Goal: Task Accomplishment & Management: Use online tool/utility

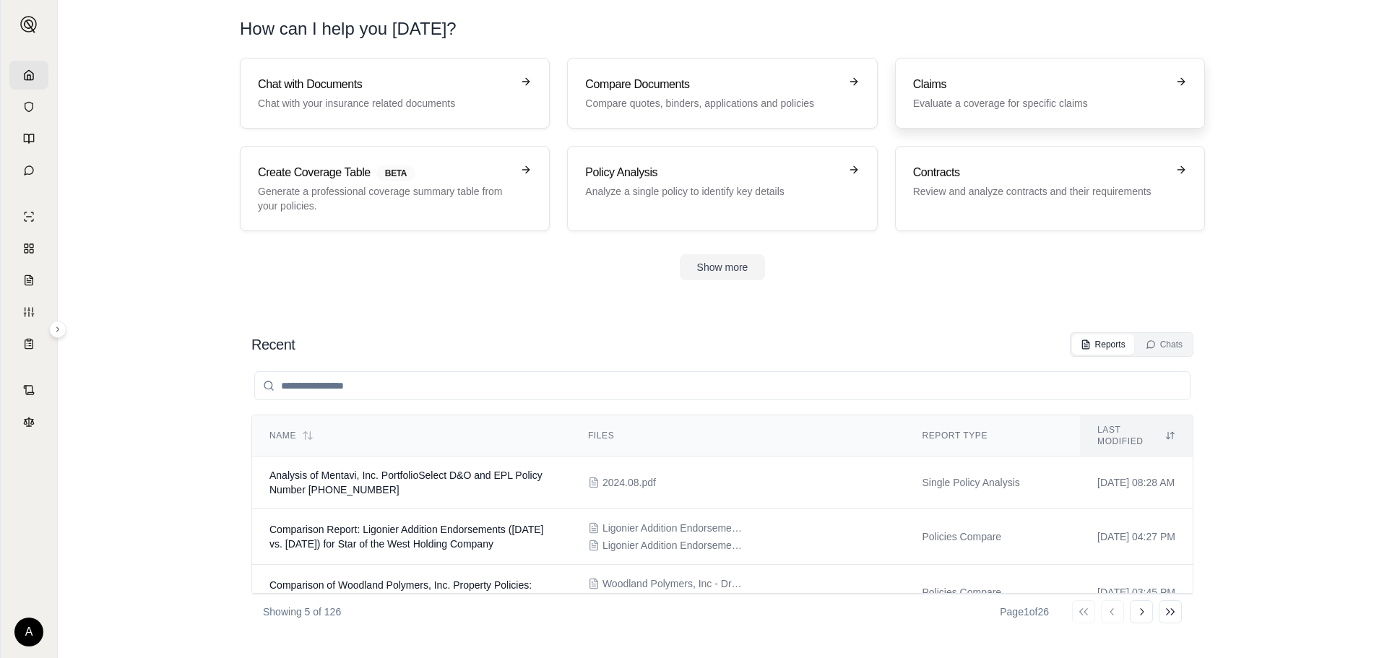
click at [992, 86] on h3 "Claims" at bounding box center [1040, 84] width 254 height 17
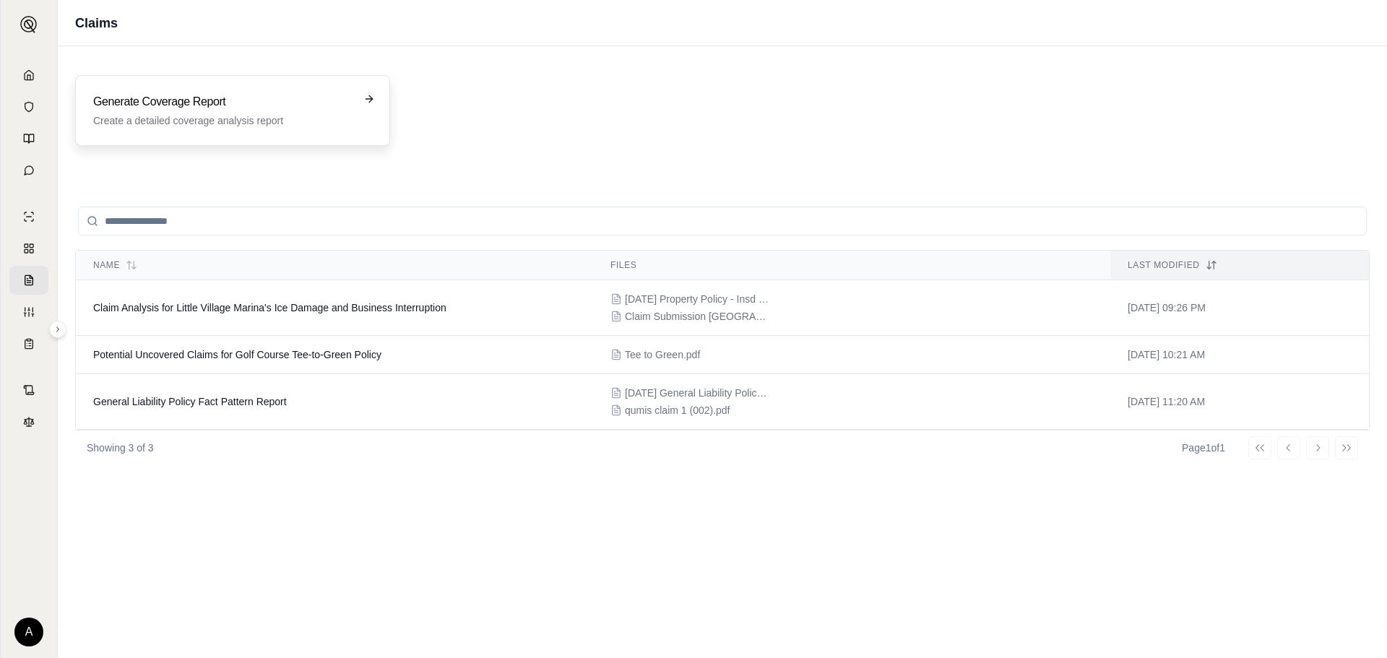
click at [194, 112] on div "Generate Coverage Report Create a detailed coverage analysis report" at bounding box center [222, 110] width 259 height 35
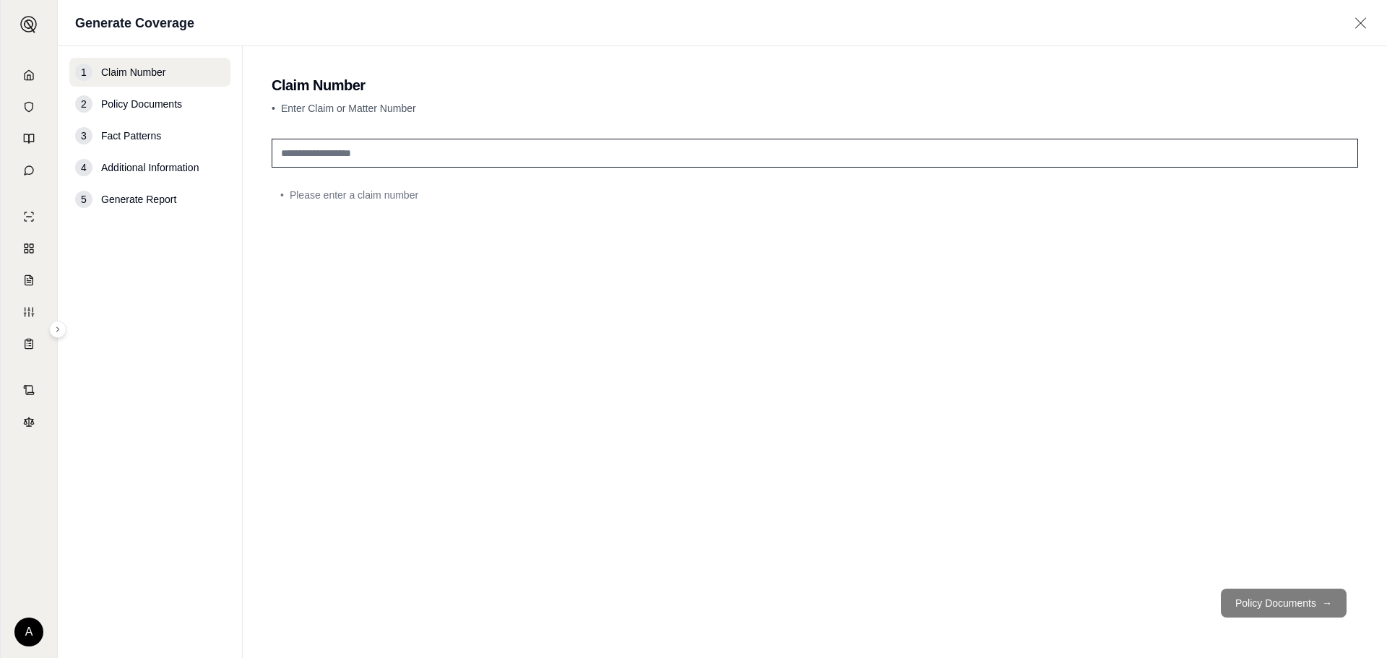
click at [456, 146] on input "text" at bounding box center [815, 153] width 1086 height 29
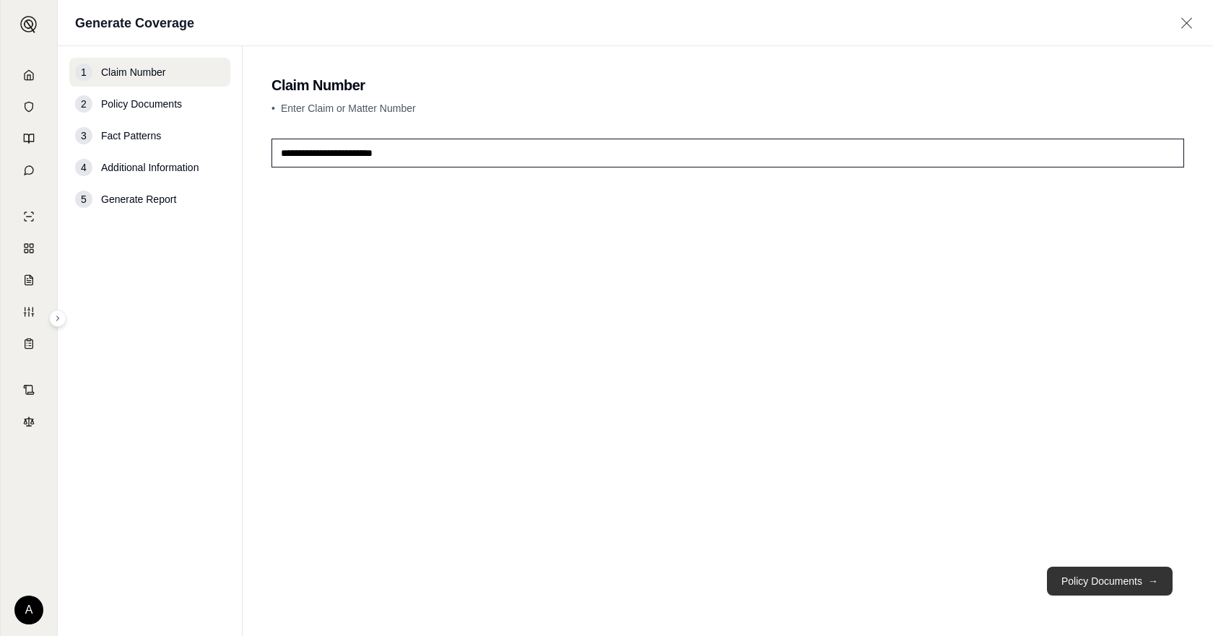
type input "**********"
click at [1075, 593] on button "Policy Documents →" at bounding box center [1110, 581] width 126 height 29
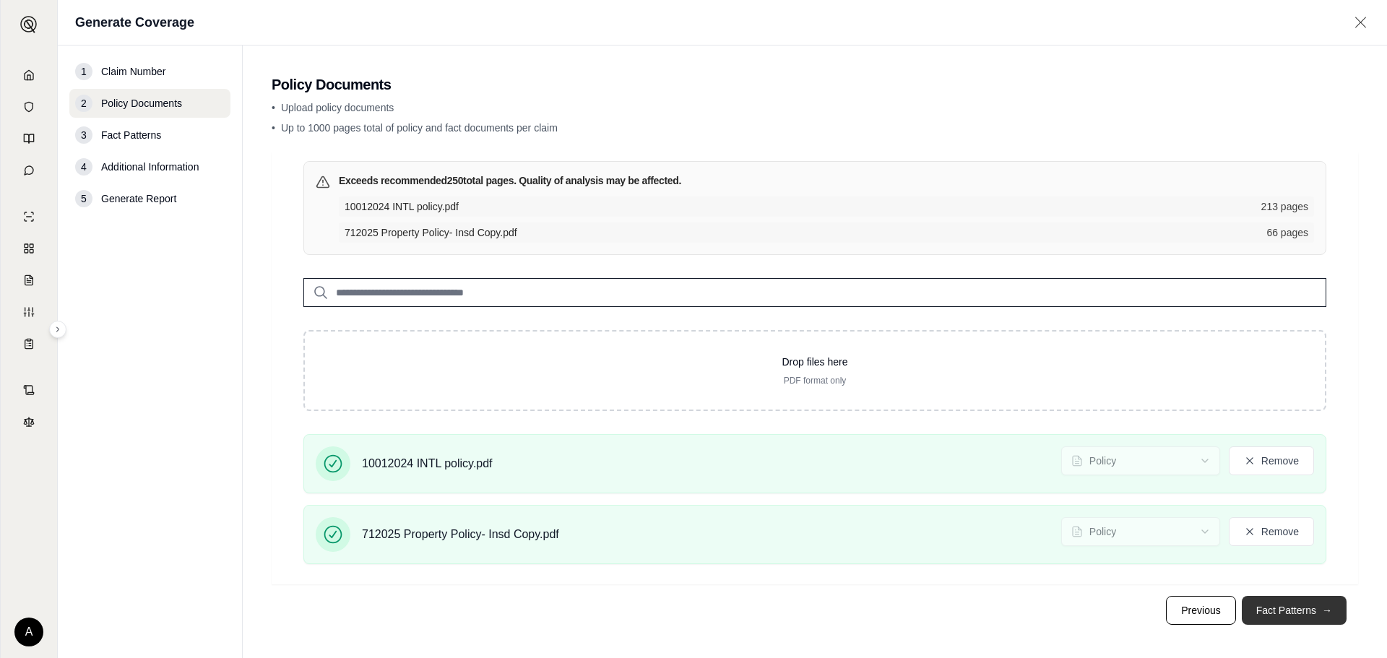
click at [1287, 605] on button "Fact Patterns →" at bounding box center [1294, 610] width 105 height 29
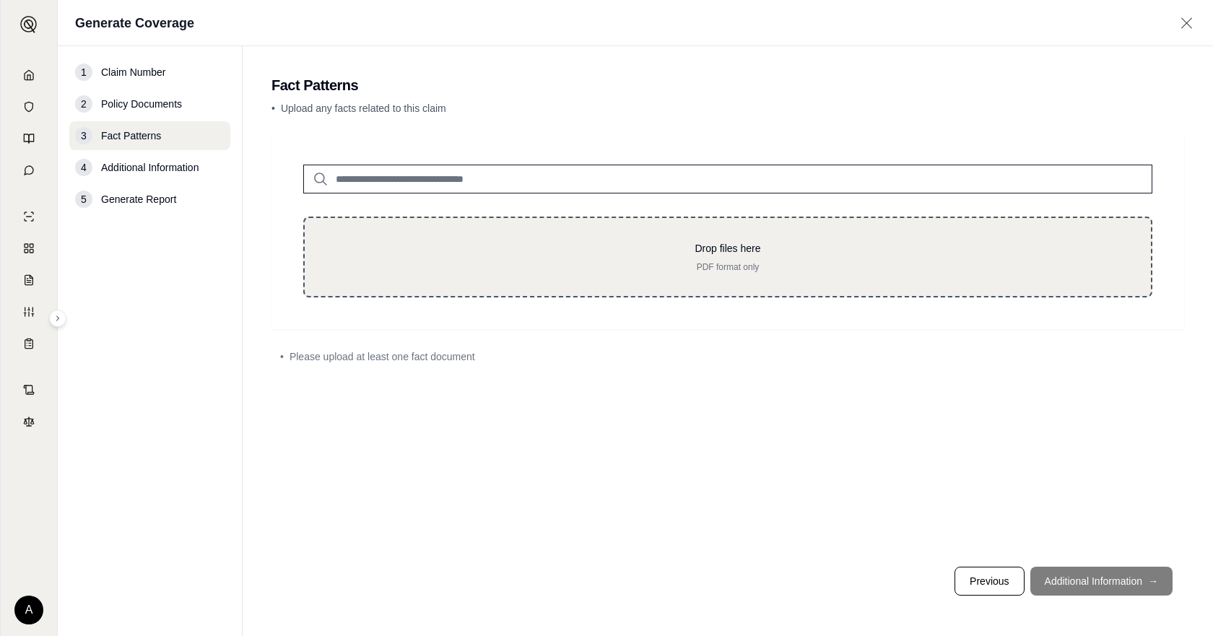
click at [363, 254] on p "Drop files here" at bounding box center [728, 248] width 800 height 14
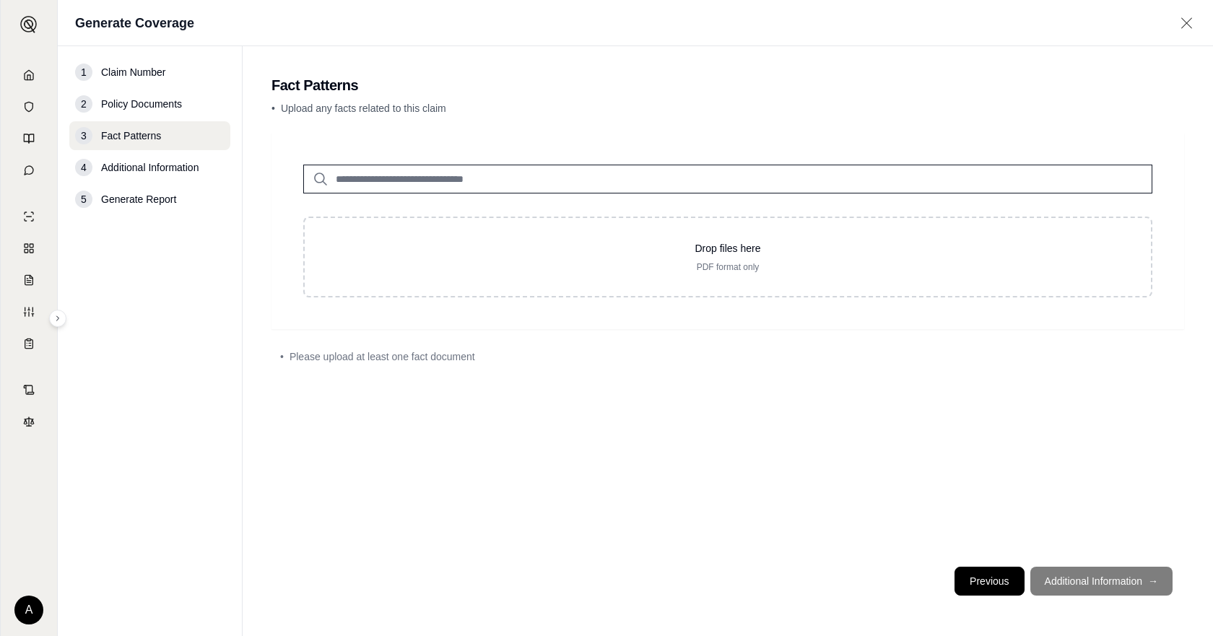
click at [989, 585] on button "Previous" at bounding box center [989, 581] width 69 height 29
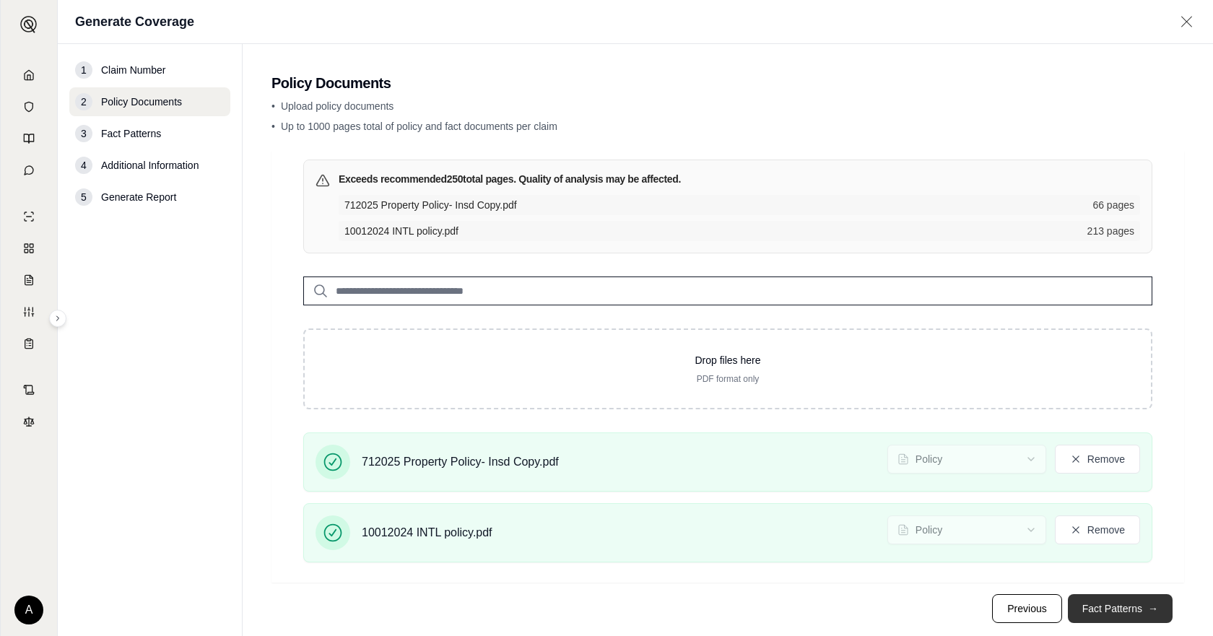
click at [1135, 612] on button "Fact Patterns →" at bounding box center [1120, 608] width 105 height 29
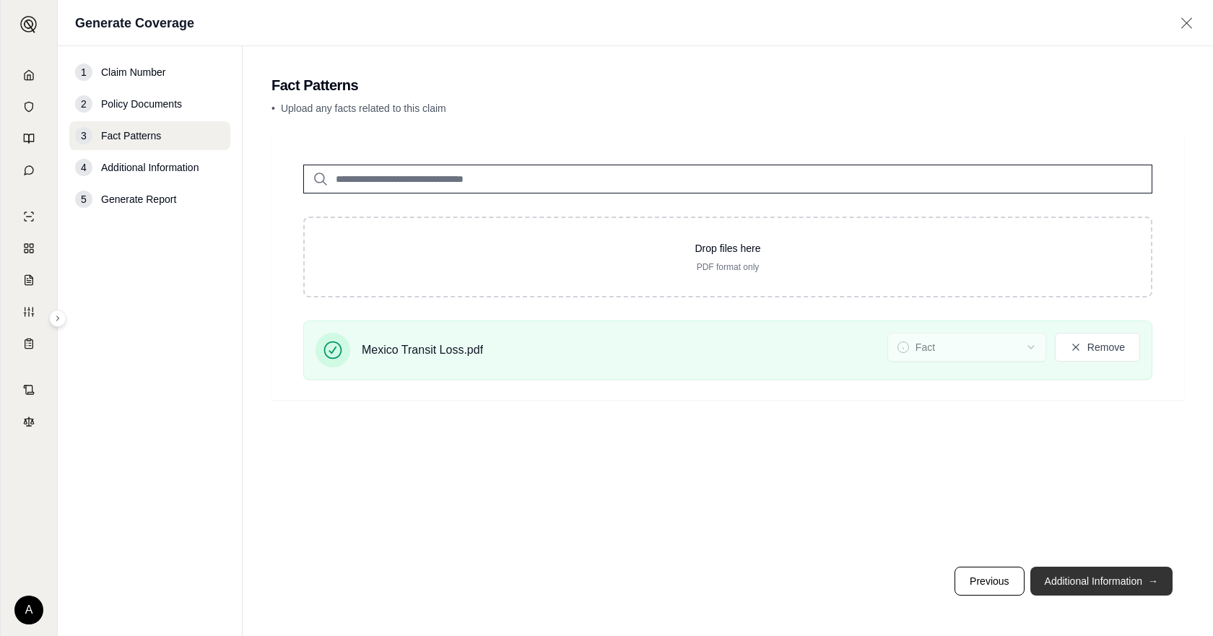
click at [1114, 591] on button "Additional Information →" at bounding box center [1102, 581] width 142 height 29
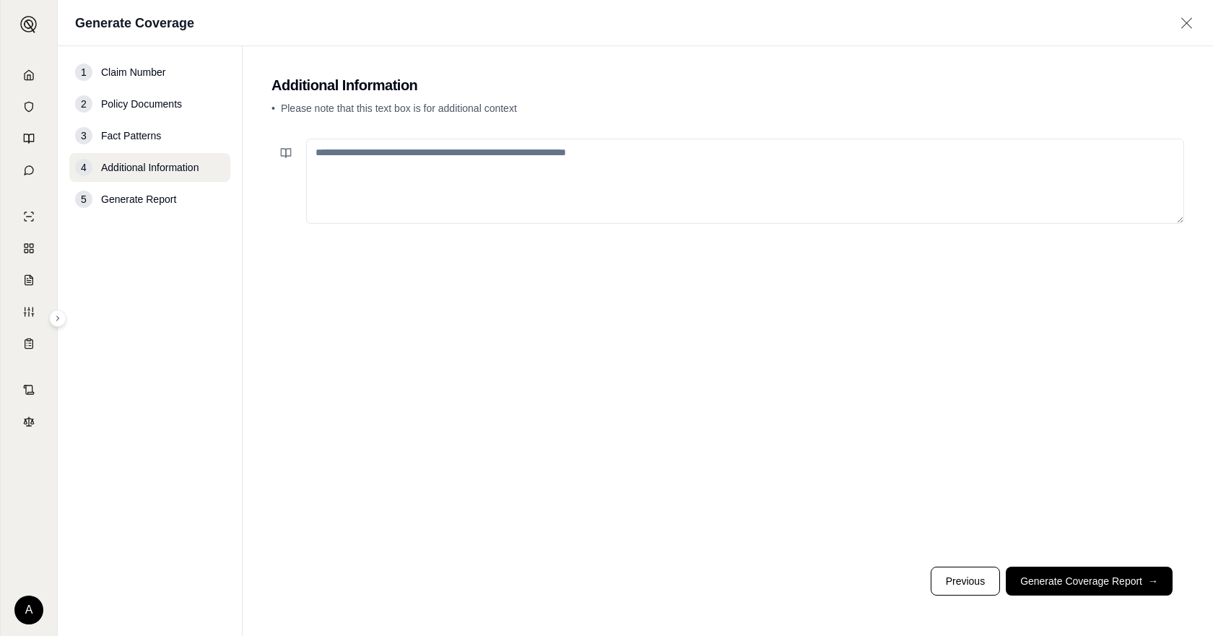
click at [500, 190] on textarea at bounding box center [745, 181] width 878 height 85
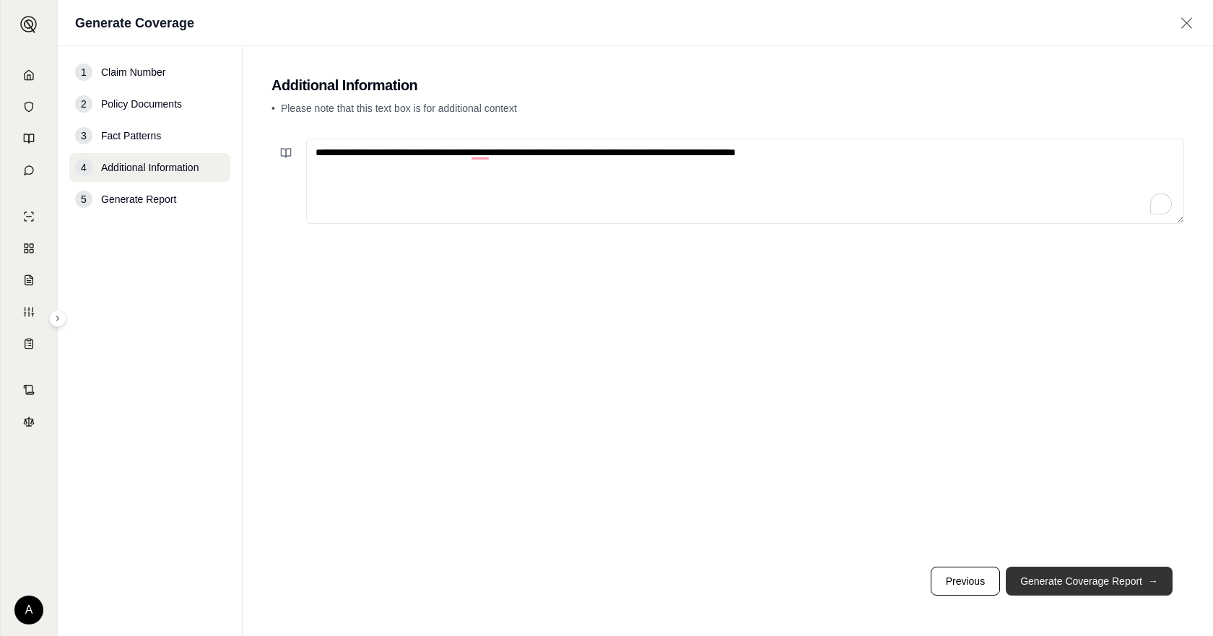
type textarea "**********"
click at [1105, 589] on button "Generate Coverage Report →" at bounding box center [1089, 581] width 167 height 29
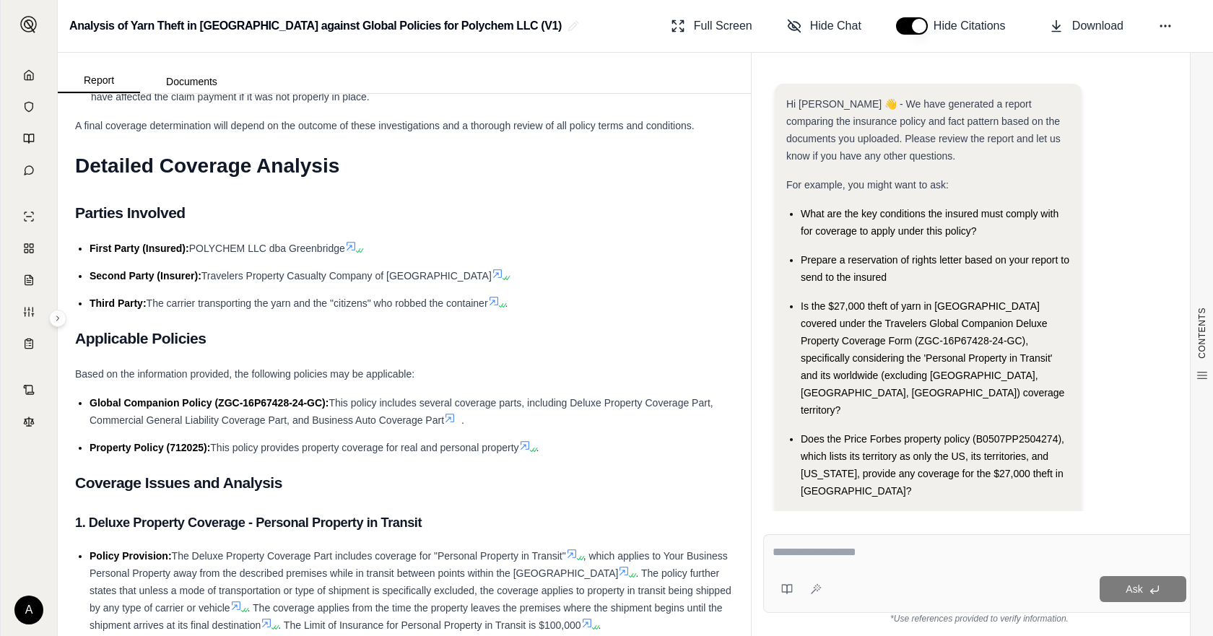
scroll to position [2456, 0]
